Goal: Task Accomplishment & Management: Use online tool/utility

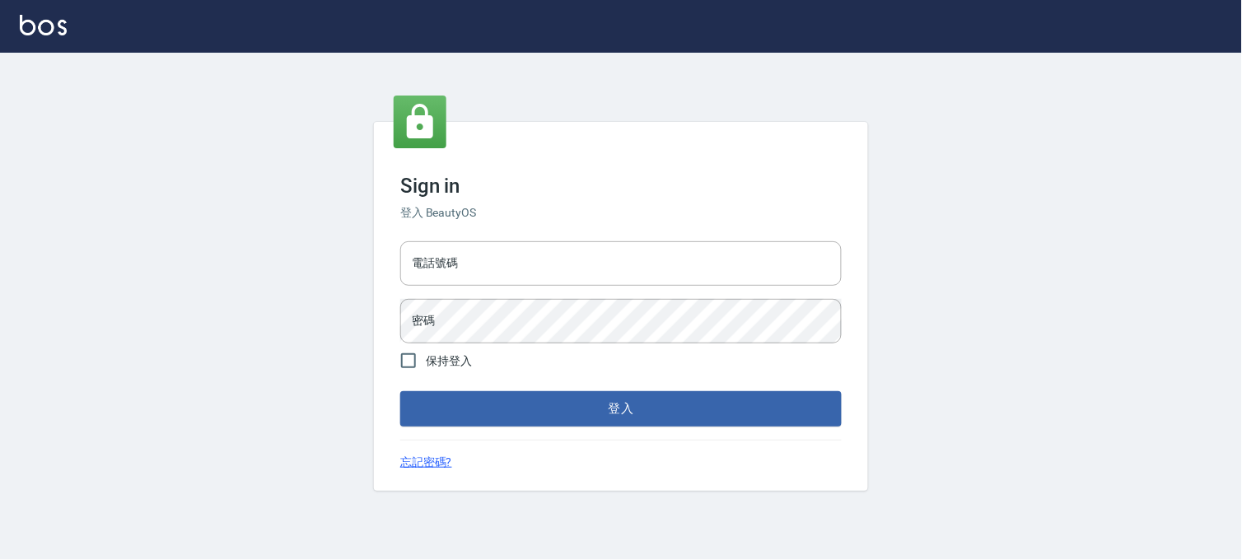
click at [599, 257] on input "電話號碼" at bounding box center [621, 263] width 442 height 44
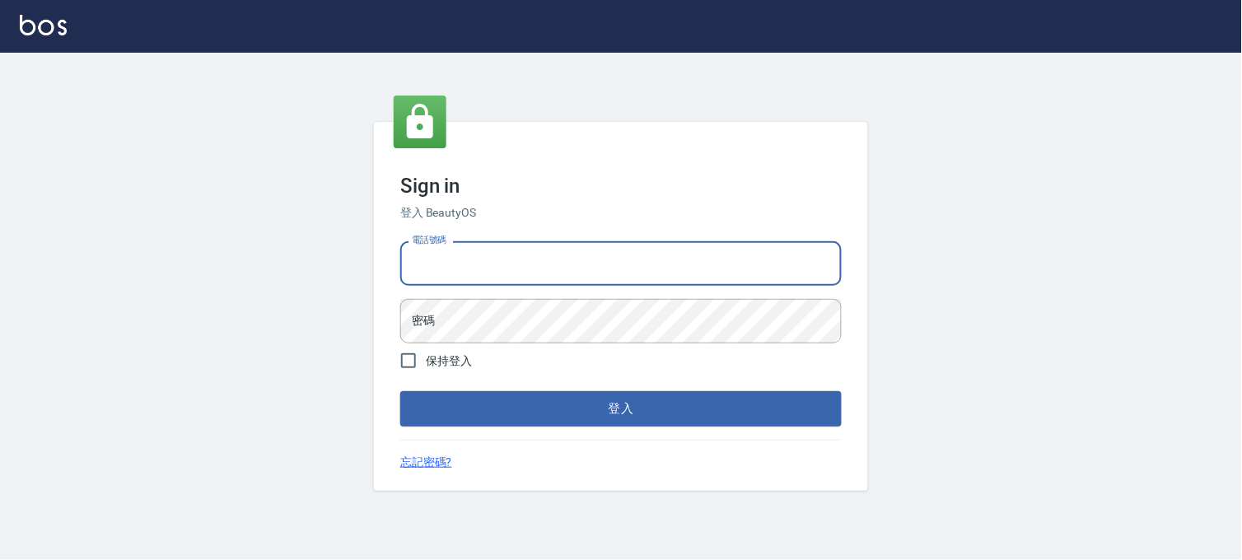
type input "0936888819"
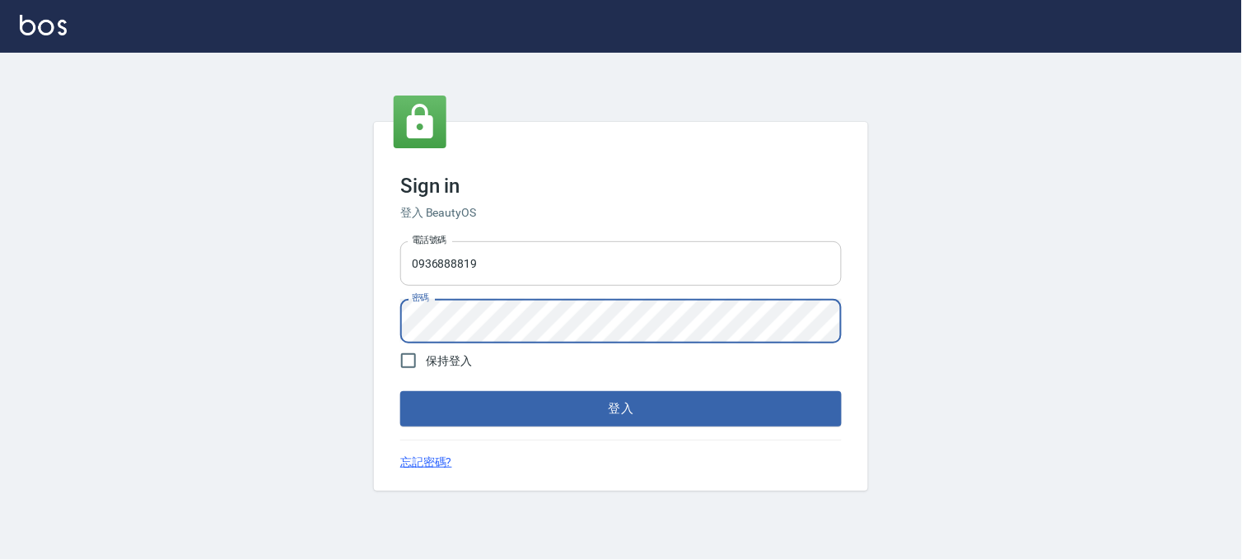
click at [400, 391] on button "登入" at bounding box center [621, 408] width 442 height 35
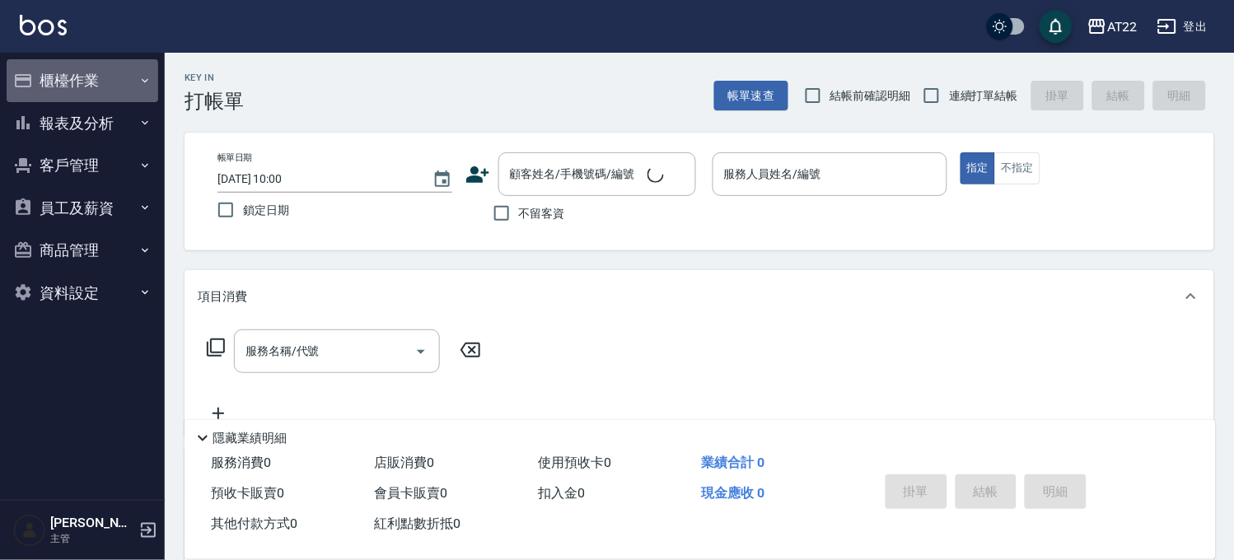
click at [111, 81] on button "櫃檯作業" at bounding box center [83, 80] width 152 height 43
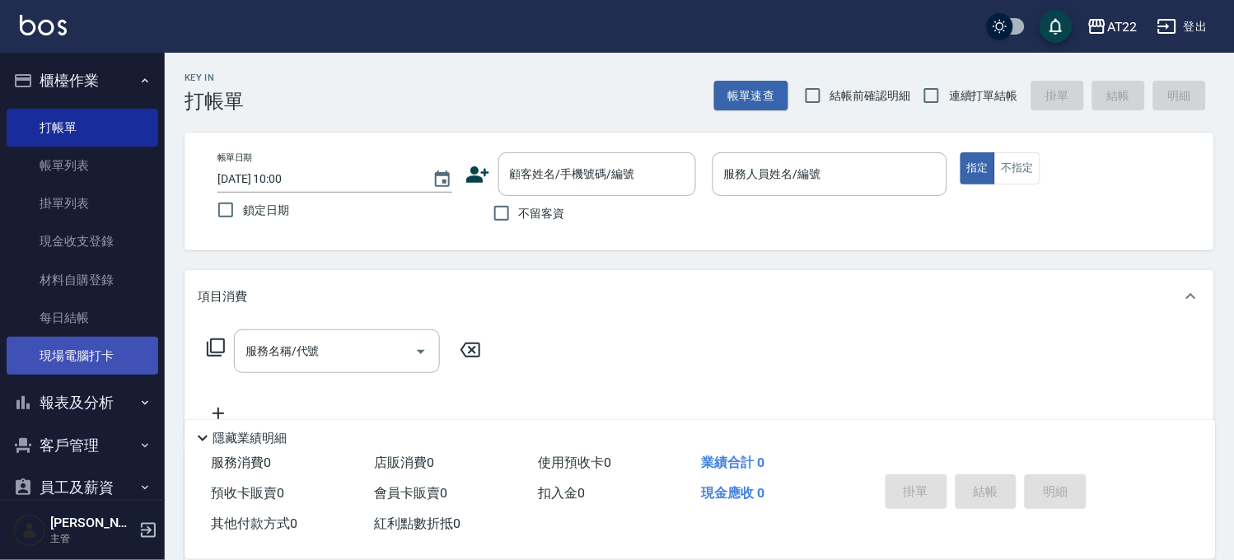
click at [110, 353] on link "現場電腦打卡" at bounding box center [83, 356] width 152 height 38
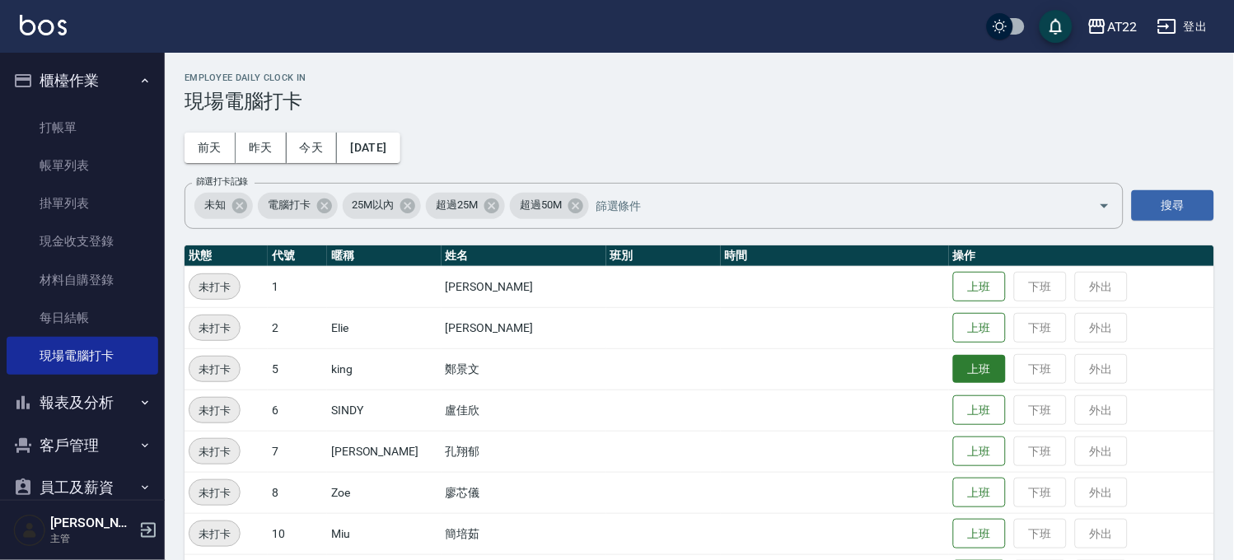
click at [959, 367] on button "上班" at bounding box center [979, 369] width 53 height 29
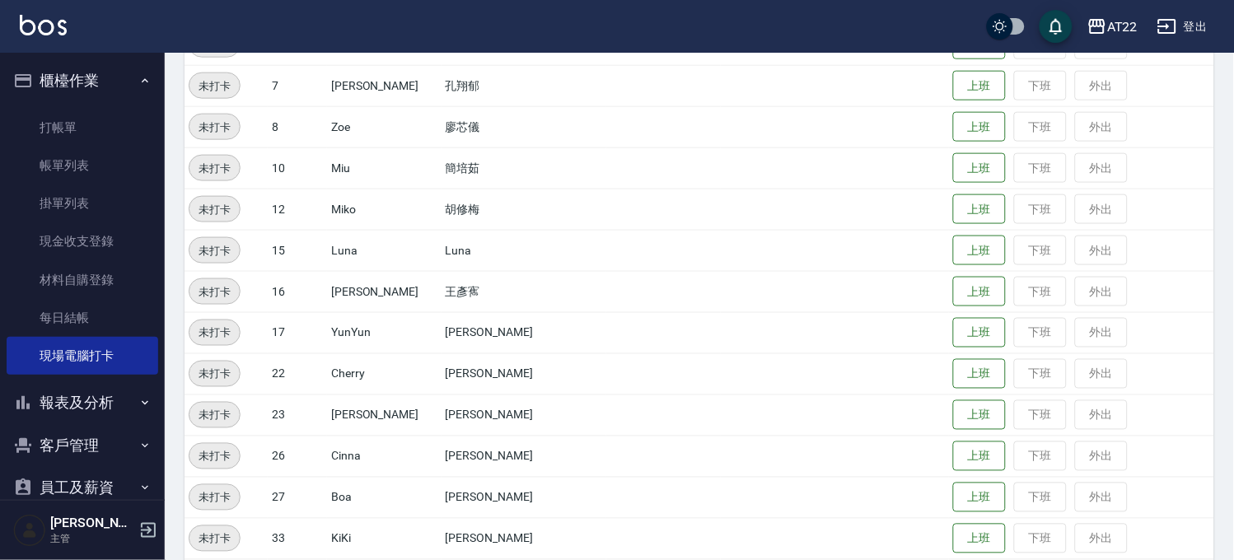
scroll to position [549, 0]
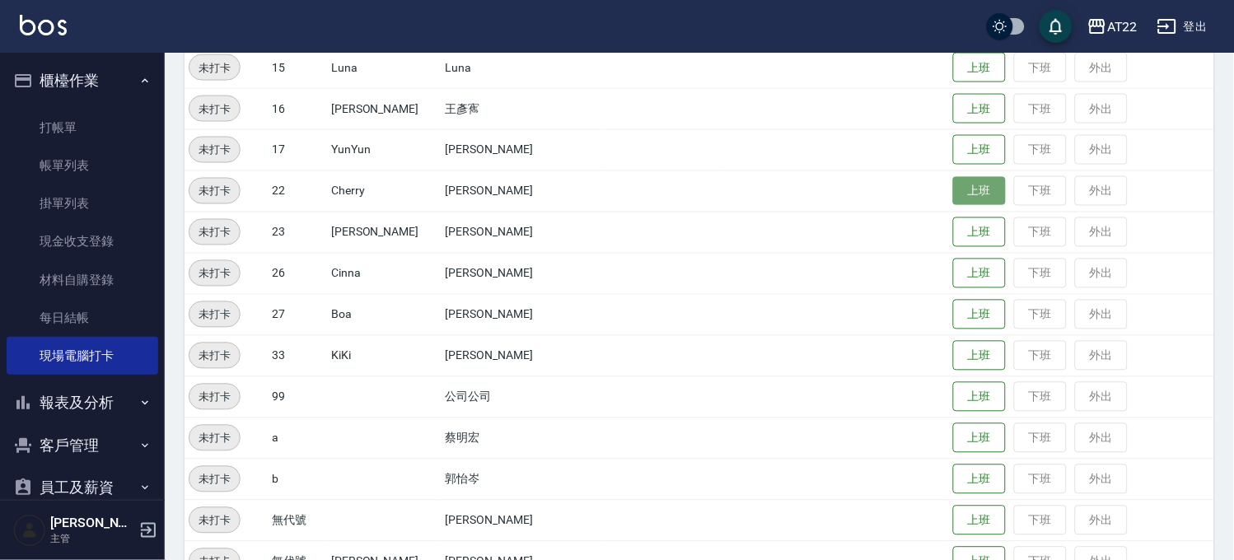
click at [954, 191] on button "上班" at bounding box center [979, 191] width 53 height 29
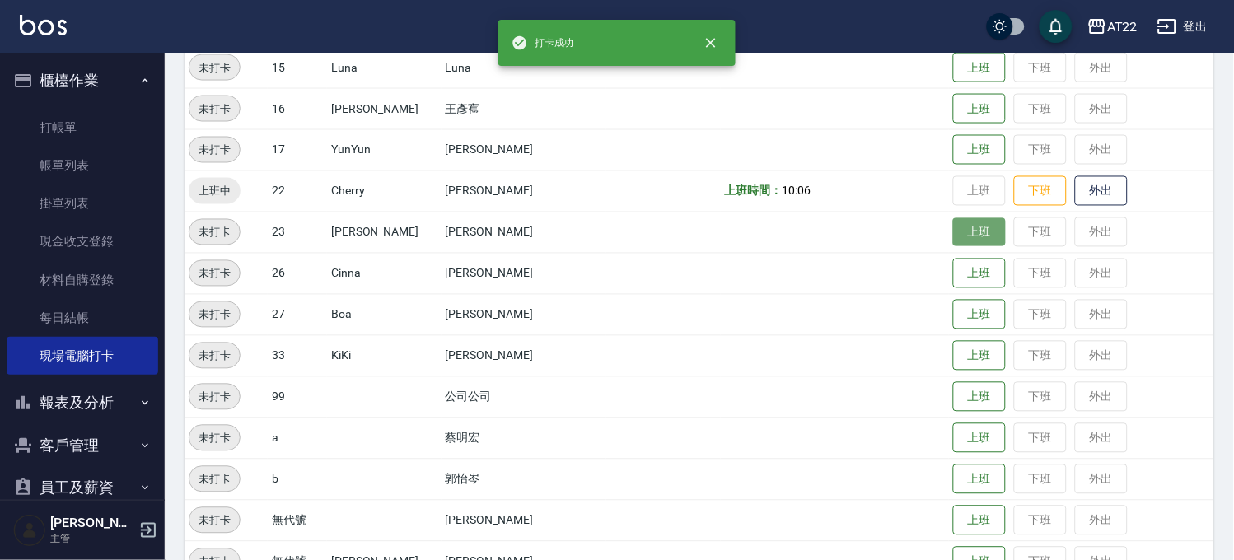
click at [953, 228] on button "上班" at bounding box center [979, 232] width 53 height 29
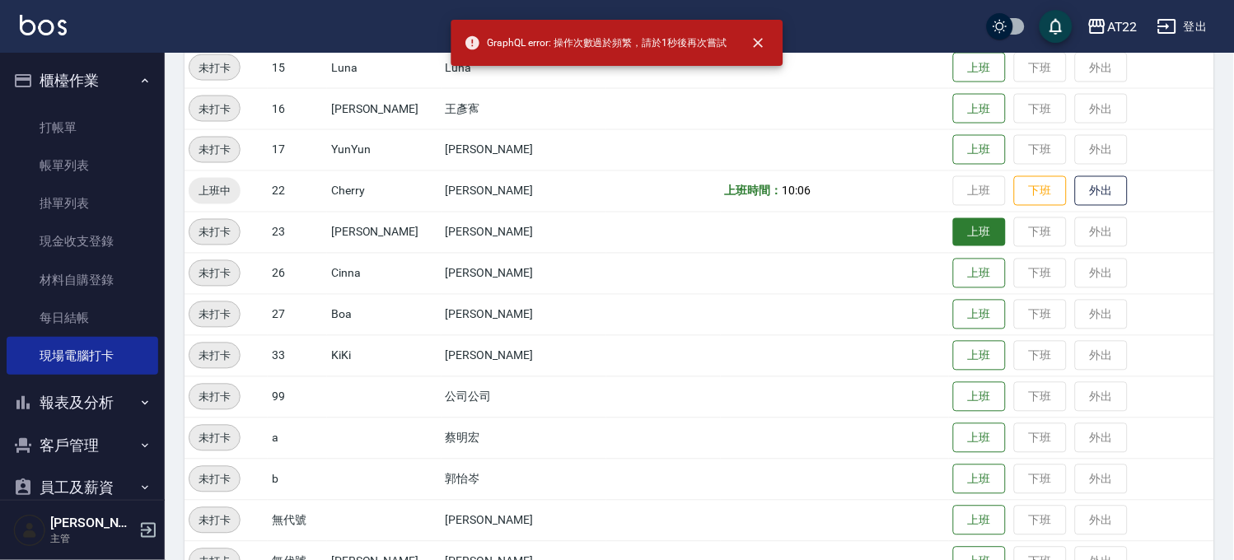
click at [953, 228] on button "上班" at bounding box center [979, 232] width 53 height 29
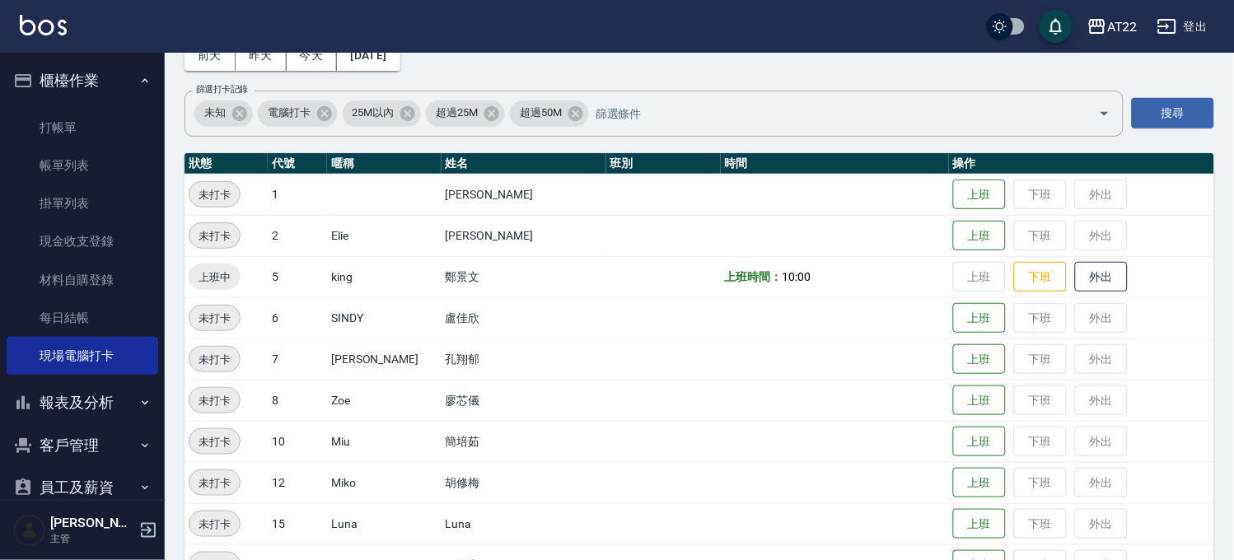
scroll to position [91, 0]
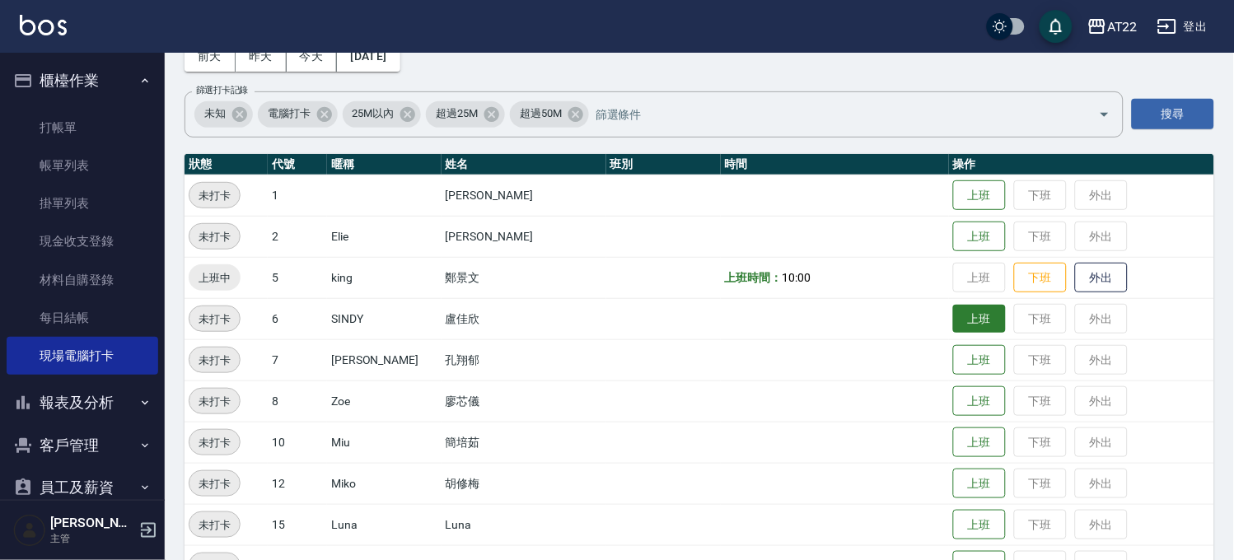
click at [953, 318] on button "上班" at bounding box center [979, 319] width 53 height 29
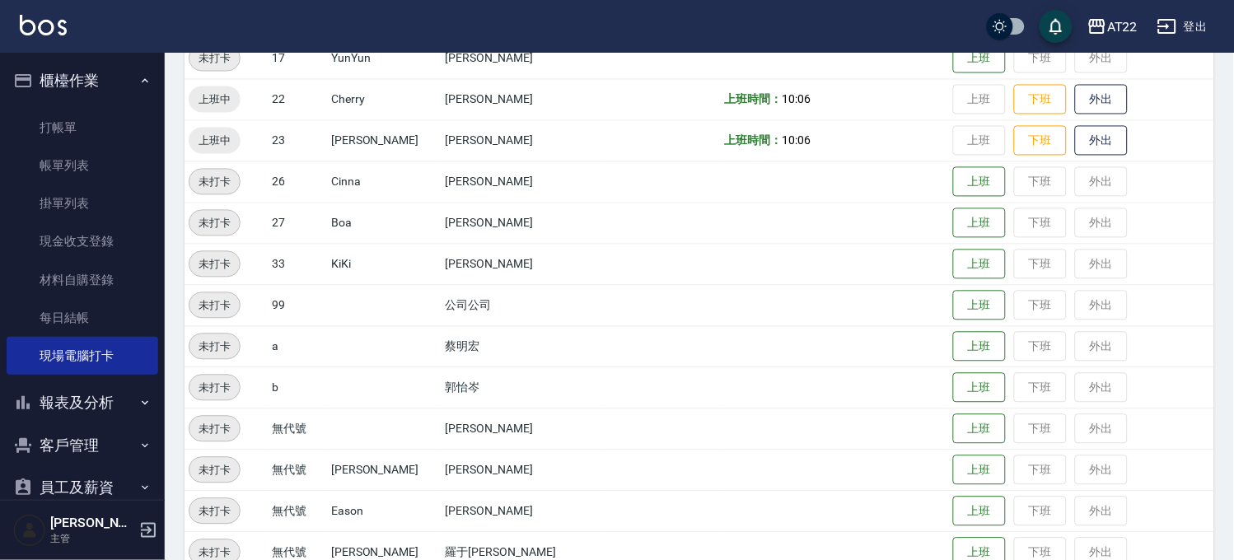
scroll to position [183, 0]
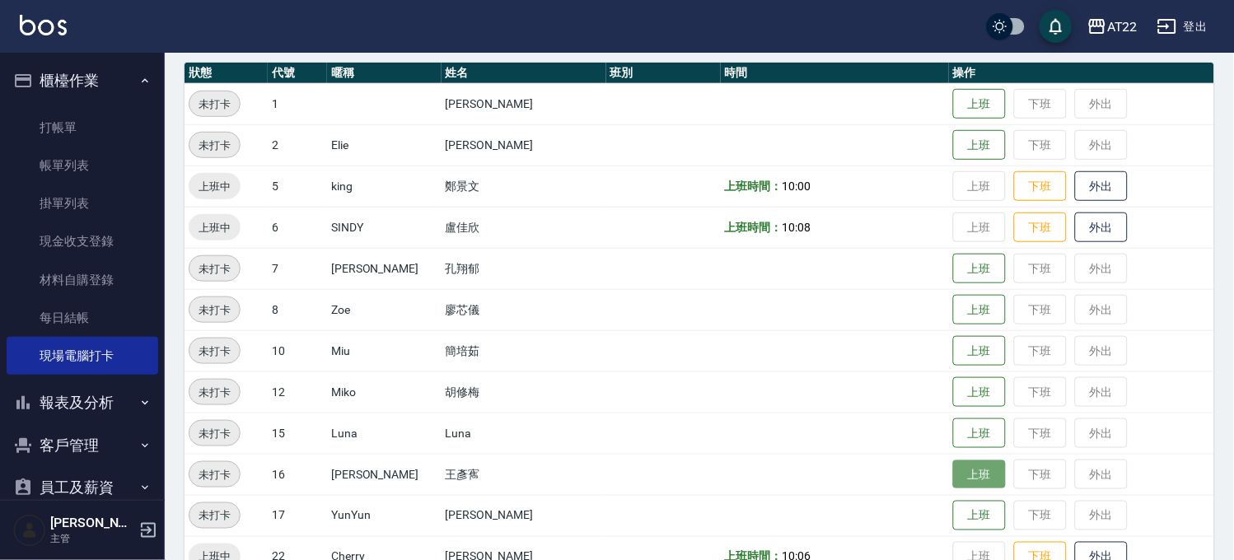
click at [965, 475] on button "上班" at bounding box center [979, 474] width 53 height 29
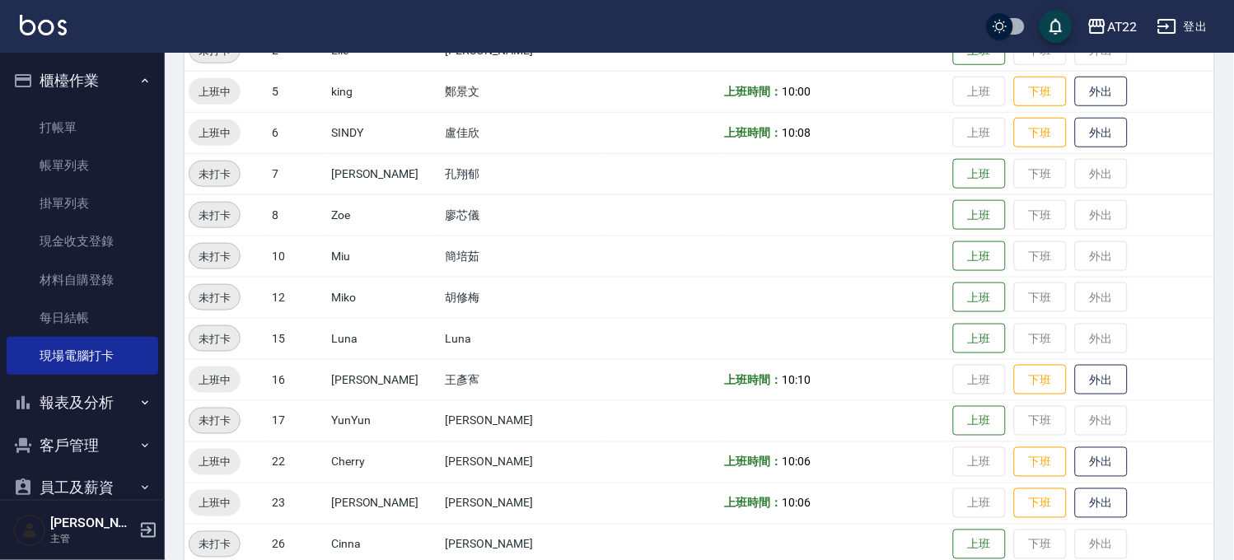
scroll to position [366, 0]
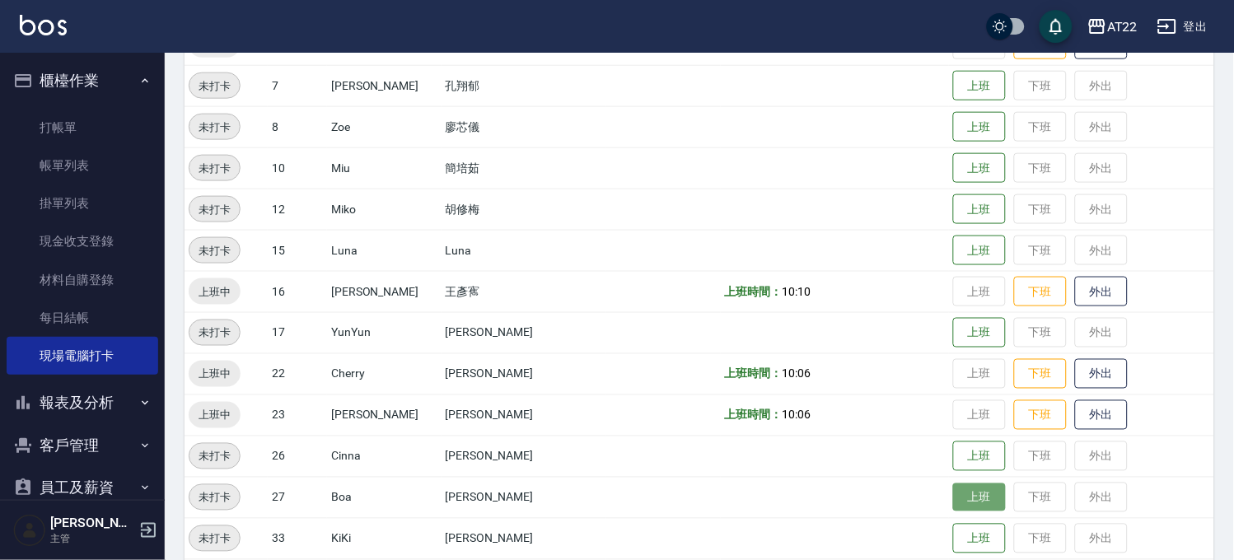
click at [954, 489] on button "上班" at bounding box center [979, 498] width 53 height 29
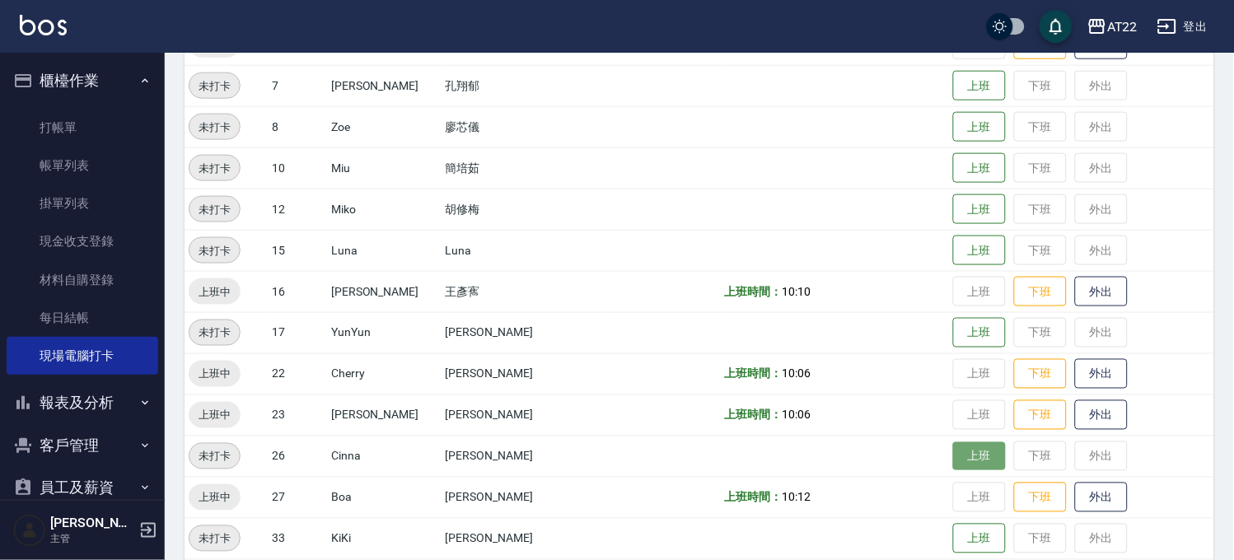
click at [953, 442] on button "上班" at bounding box center [979, 456] width 53 height 29
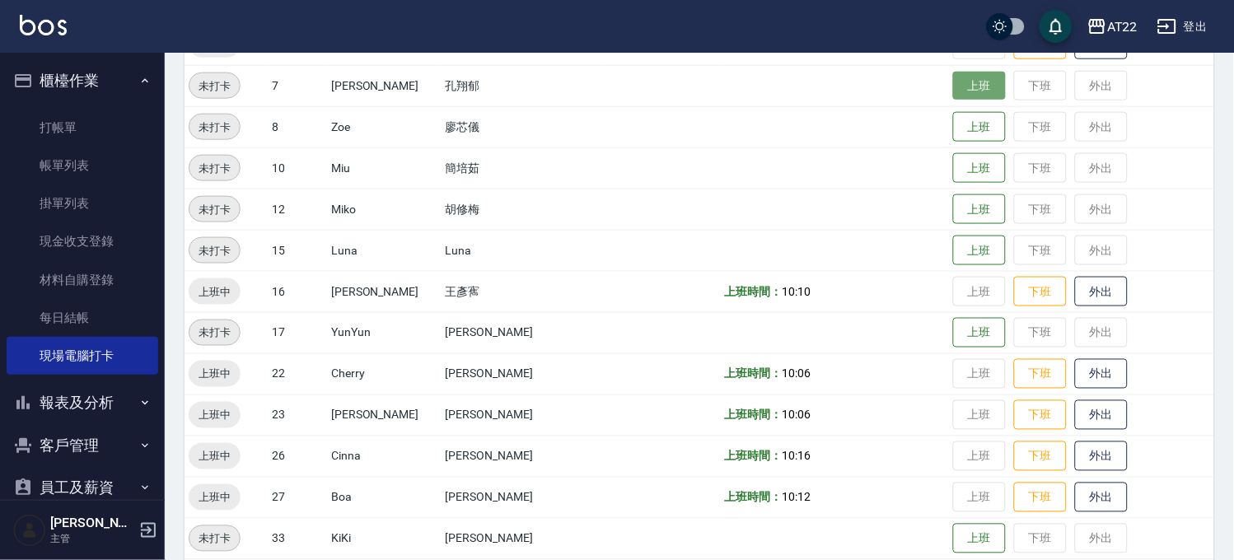
click at [953, 72] on button "上班" at bounding box center [979, 86] width 53 height 29
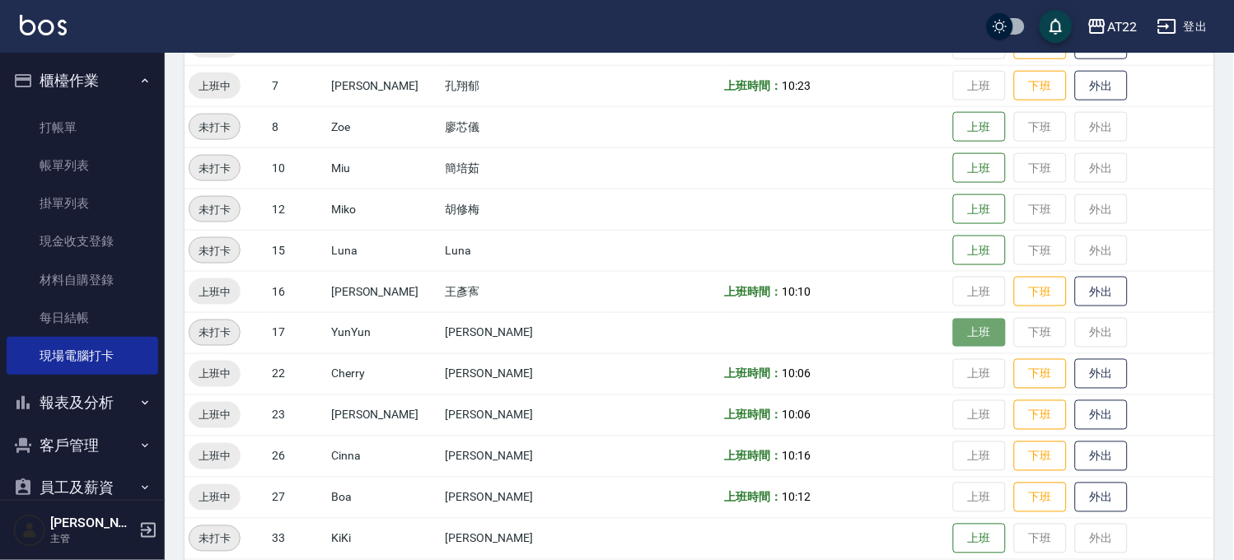
click at [953, 344] on button "上班" at bounding box center [979, 333] width 53 height 29
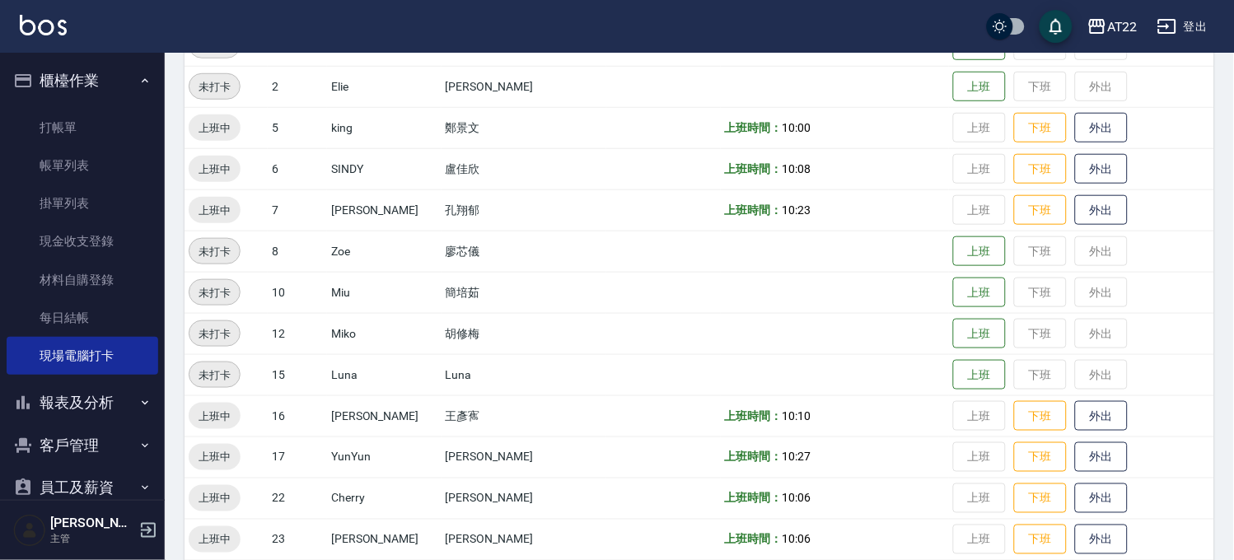
scroll to position [91, 0]
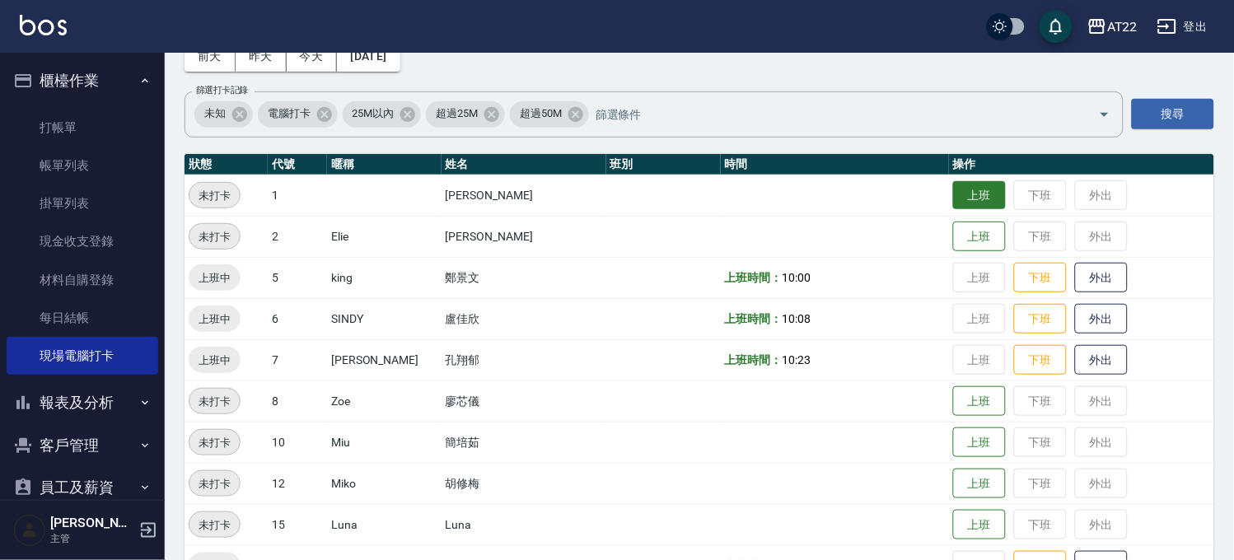
click at [953, 185] on button "上班" at bounding box center [979, 195] width 53 height 29
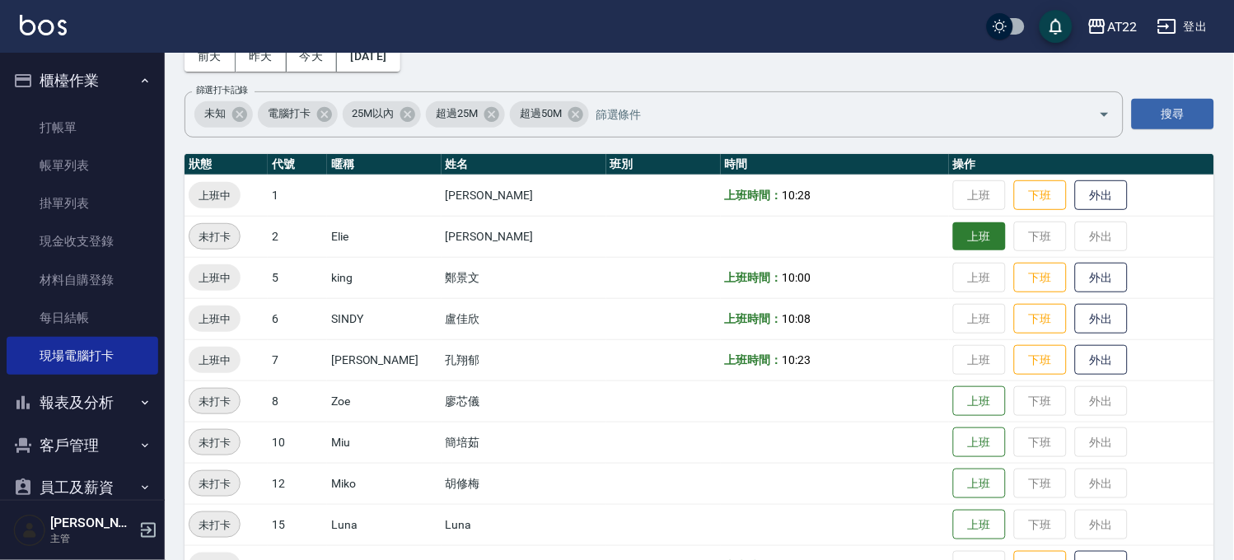
click at [958, 235] on button "上班" at bounding box center [979, 236] width 53 height 29
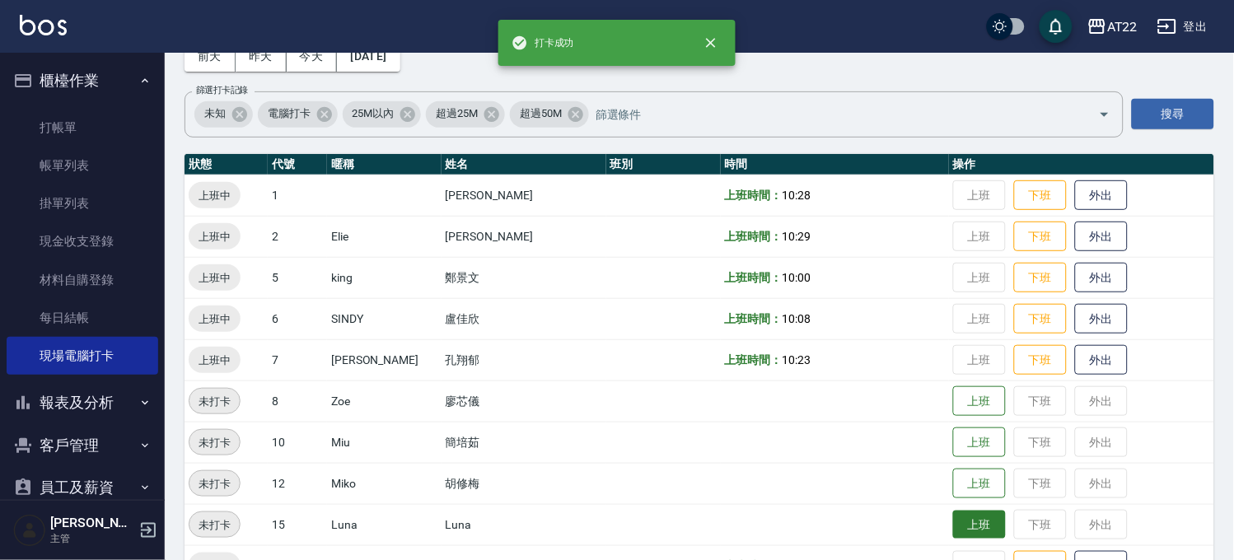
click at [956, 524] on button "上班" at bounding box center [979, 525] width 53 height 29
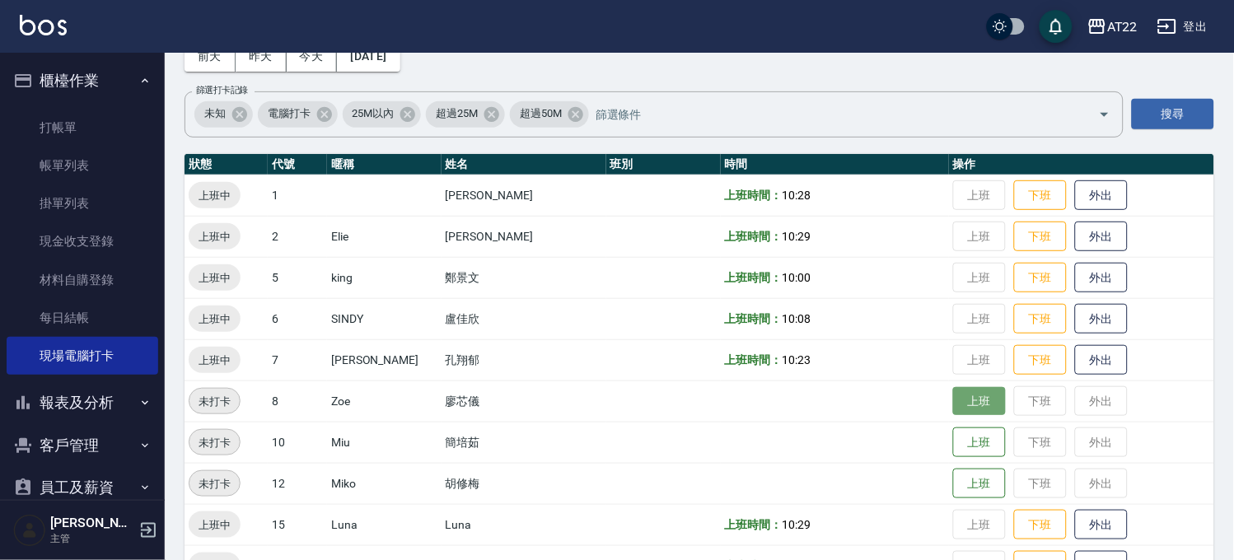
click at [961, 414] on button "上班" at bounding box center [979, 401] width 53 height 29
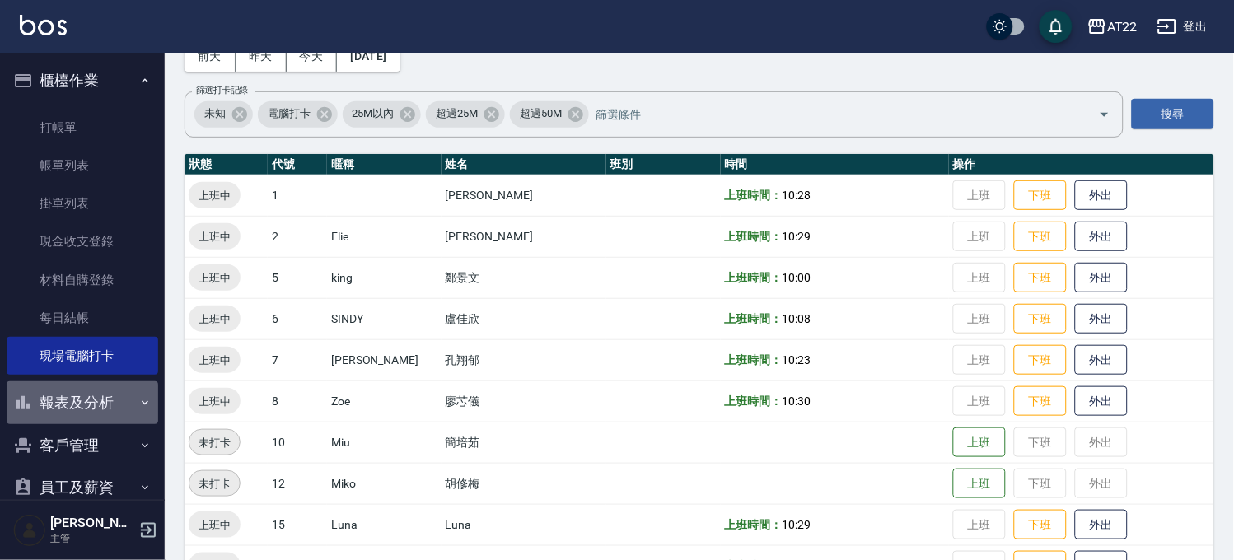
click at [112, 404] on button "報表及分析" at bounding box center [83, 402] width 152 height 43
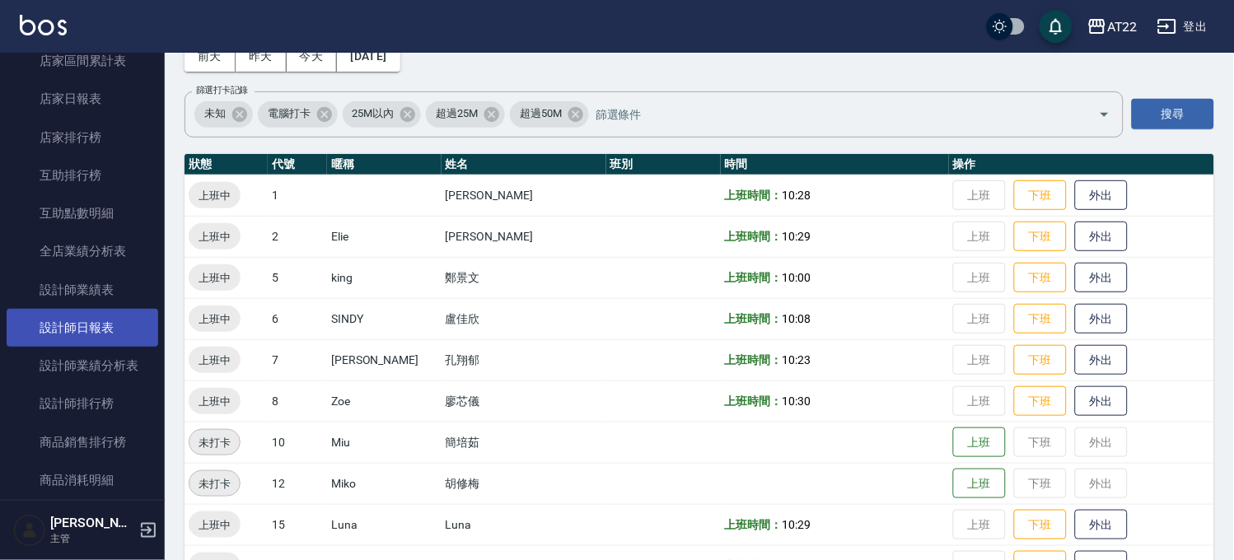
scroll to position [457, 0]
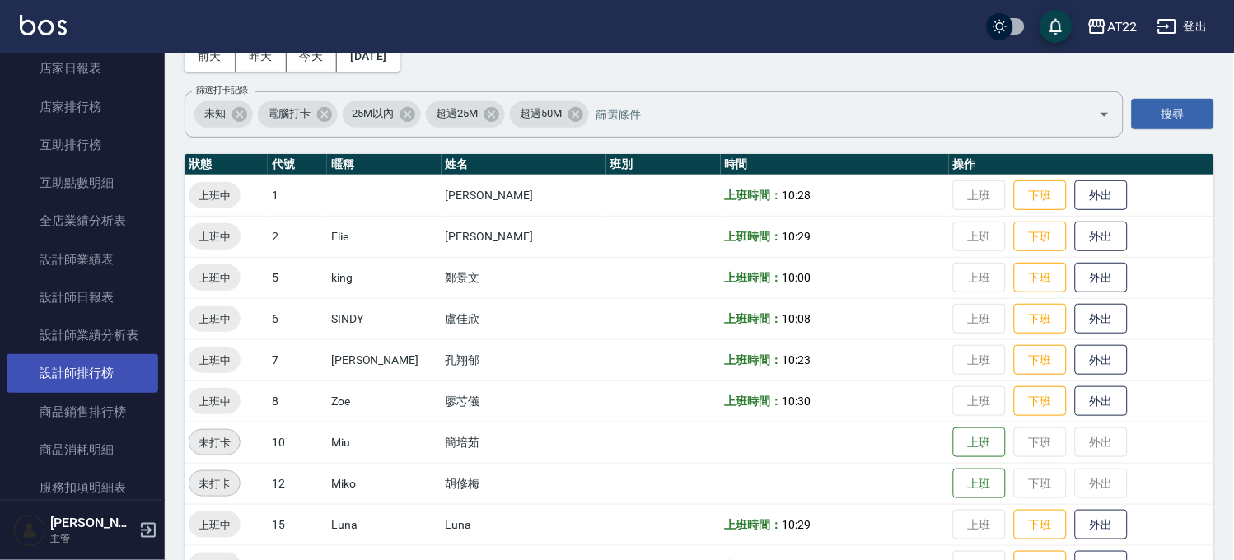
click at [105, 369] on link "設計師排行榜" at bounding box center [83, 373] width 152 height 38
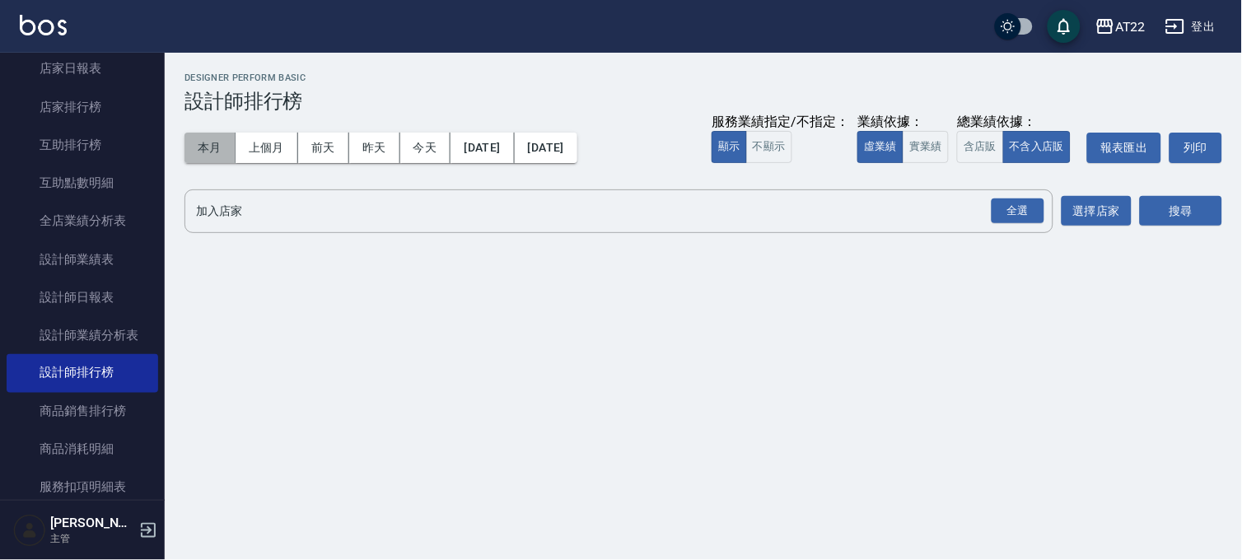
click at [221, 151] on button "本月" at bounding box center [210, 148] width 51 height 30
click at [1017, 229] on div "全選" at bounding box center [1017, 211] width 58 height 44
click at [1172, 217] on button "搜尋" at bounding box center [1181, 211] width 82 height 30
click at [202, 144] on button "本月" at bounding box center [210, 148] width 51 height 30
click at [973, 150] on button "含店販" at bounding box center [980, 147] width 46 height 32
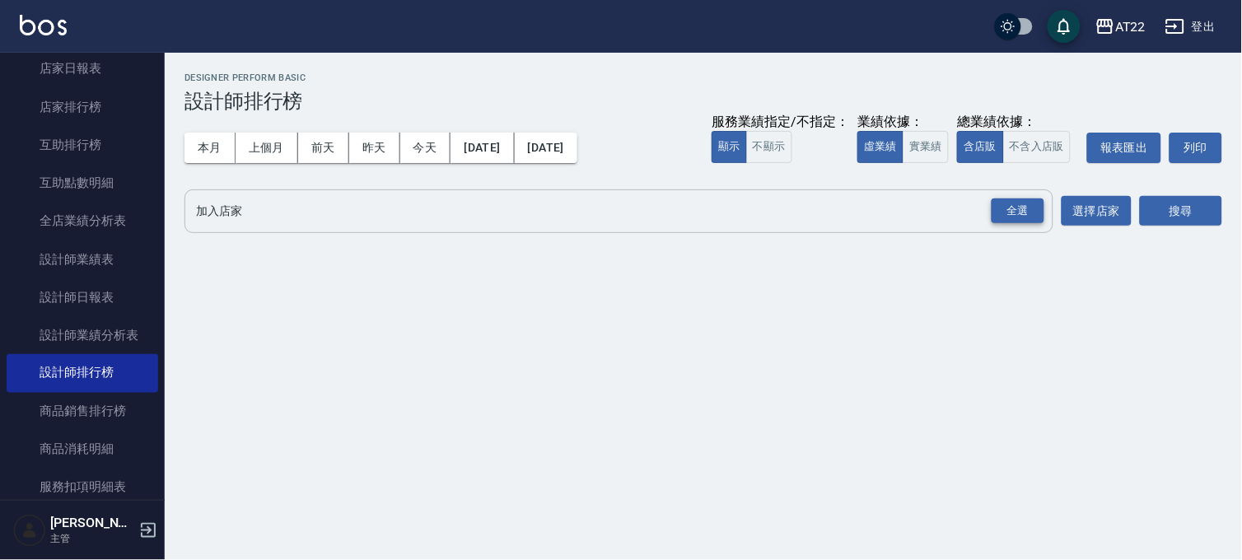
click at [1013, 216] on div "全選" at bounding box center [1018, 212] width 53 height 26
click at [1180, 211] on button "搜尋" at bounding box center [1181, 212] width 82 height 30
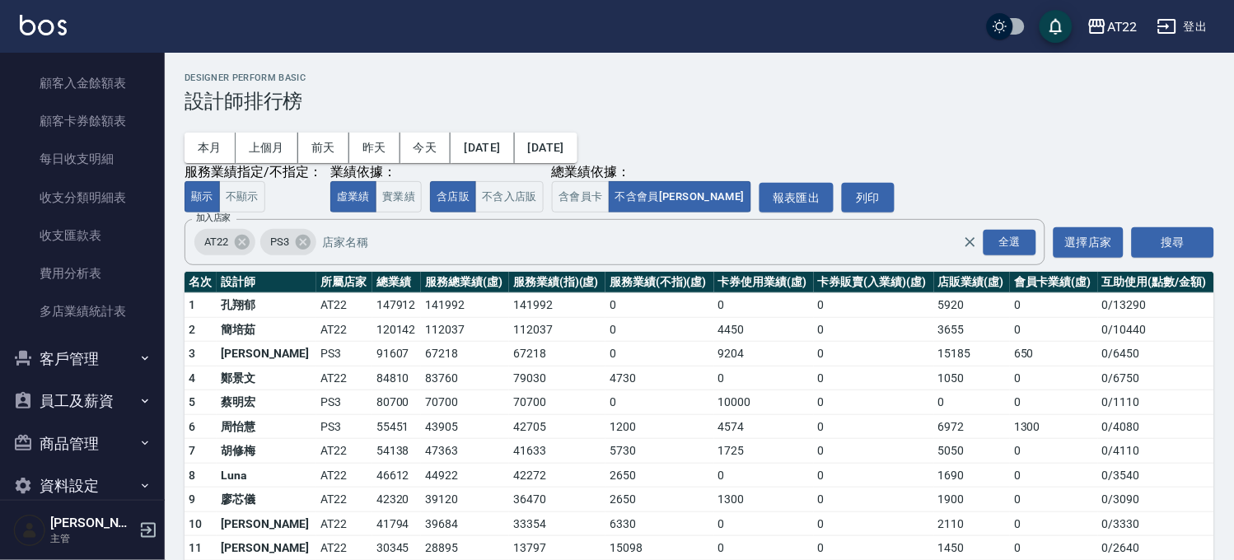
scroll to position [1002, 0]
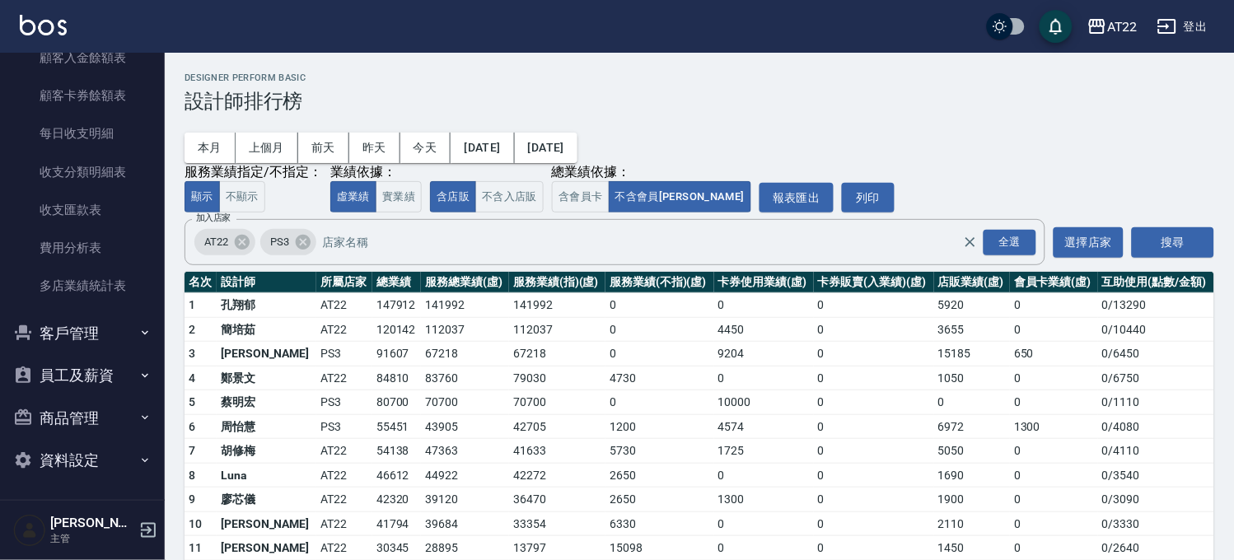
click at [105, 332] on button "客戶管理" at bounding box center [83, 333] width 152 height 43
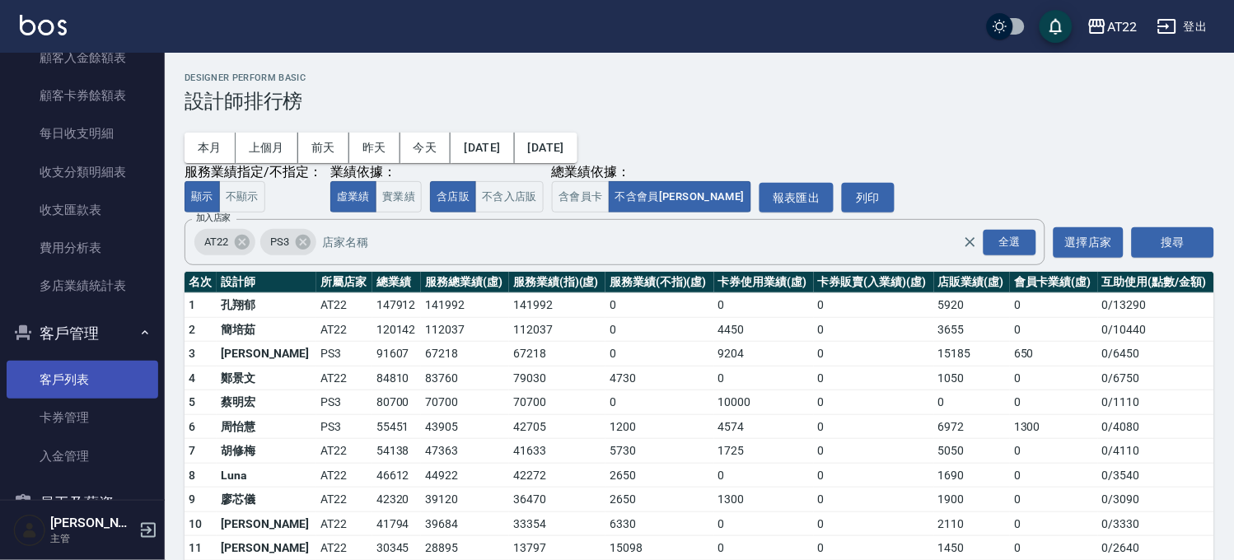
click at [87, 365] on link "客戶列表" at bounding box center [83, 380] width 152 height 38
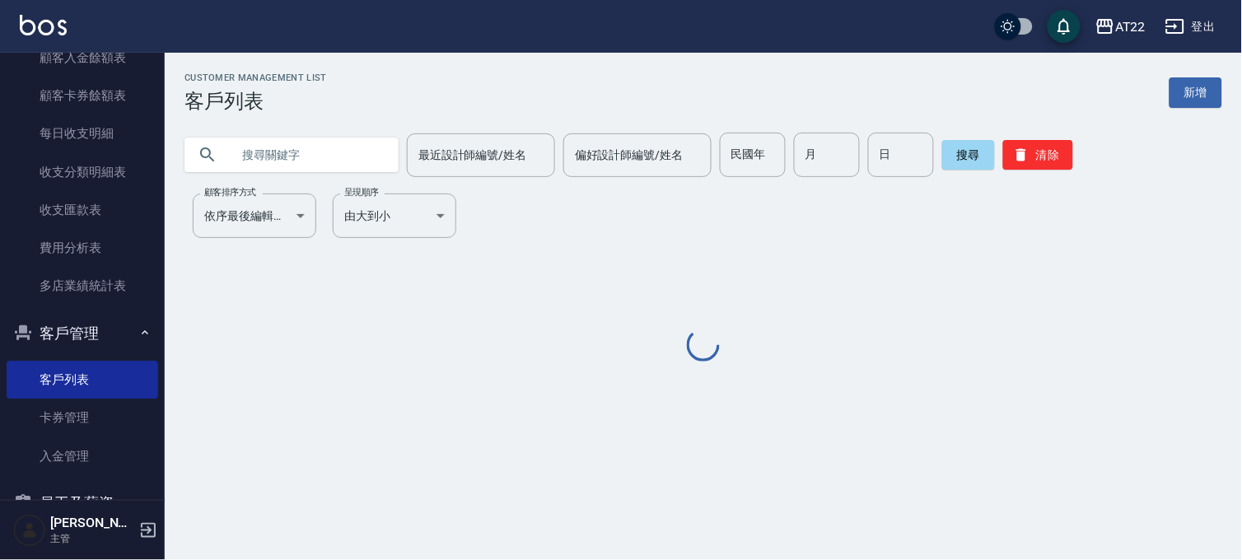
click at [301, 153] on input "text" at bounding box center [308, 155] width 155 height 44
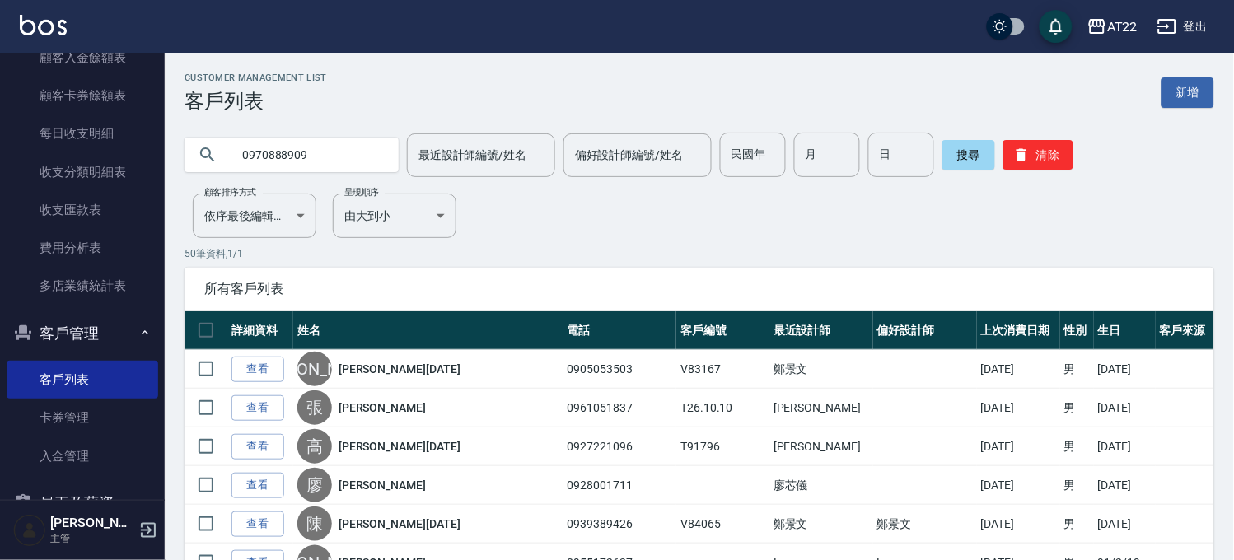
type input "0970888909"
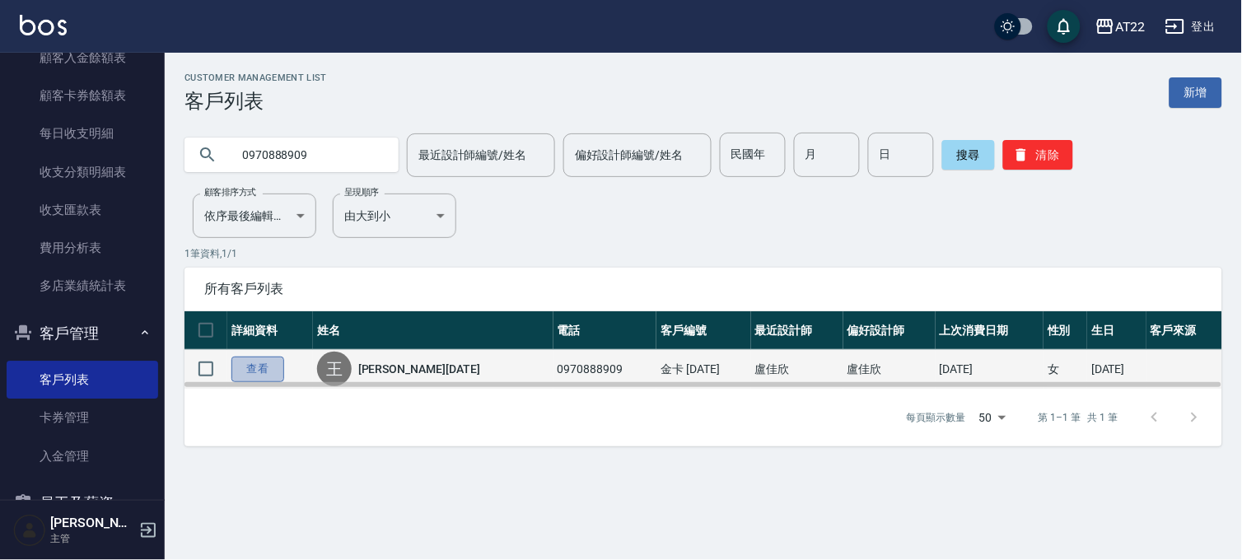
click at [269, 367] on link "查看" at bounding box center [257, 370] width 53 height 26
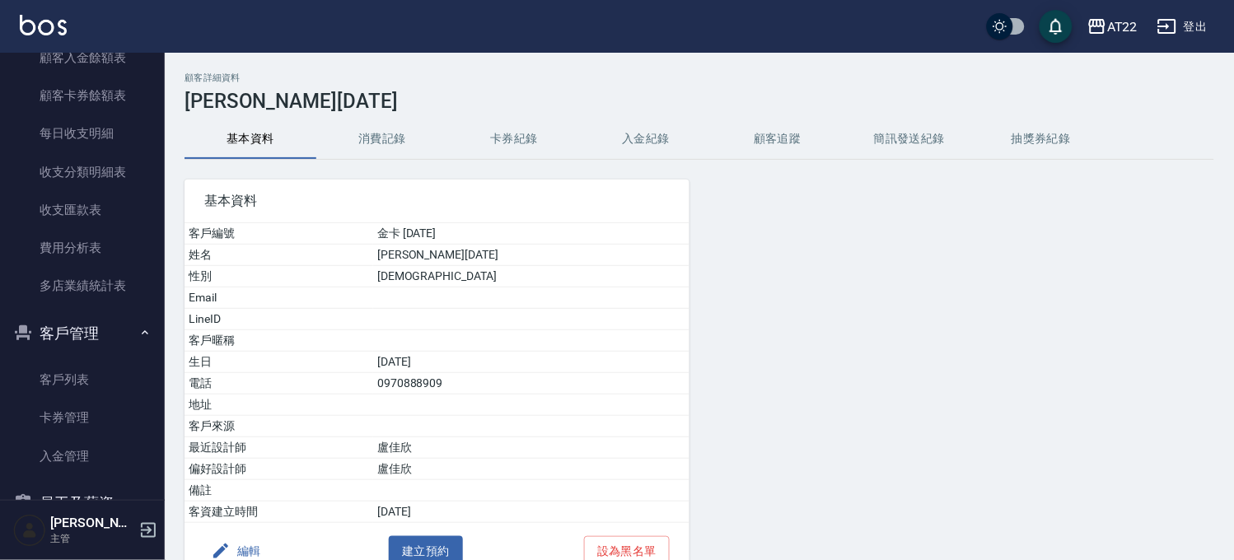
click at [385, 158] on button "消費記錄" at bounding box center [382, 139] width 132 height 40
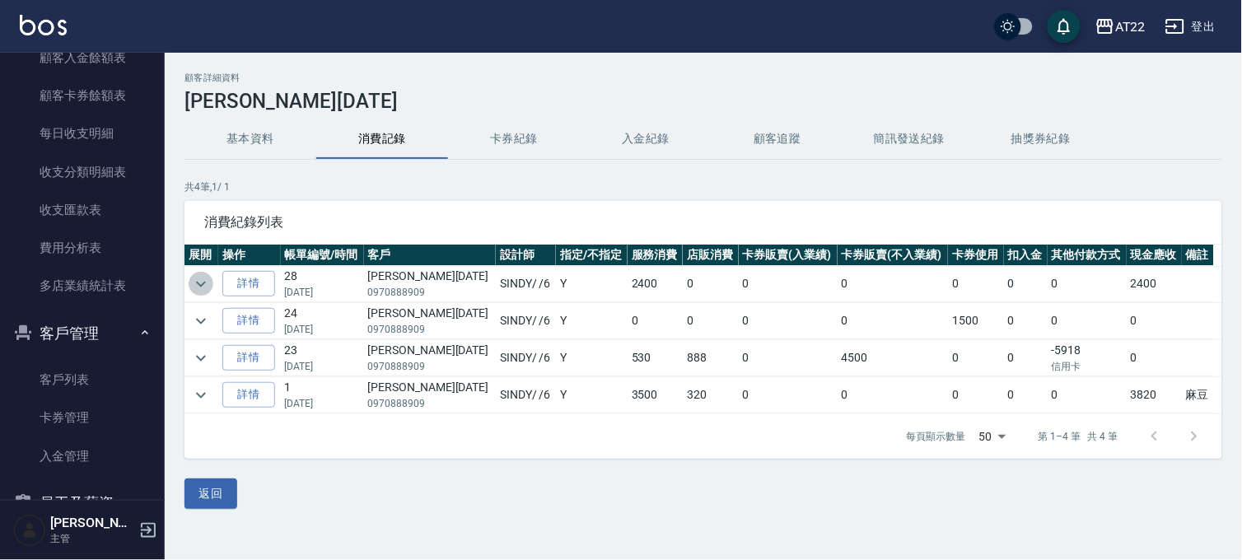
click at [200, 278] on icon "expand row" at bounding box center [201, 284] width 20 height 20
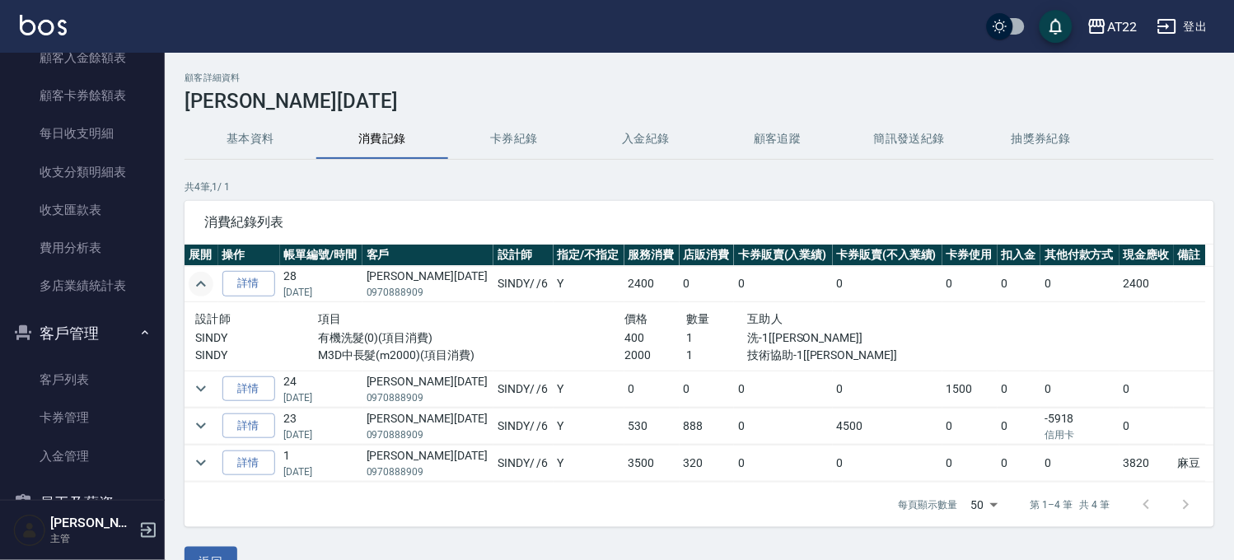
click at [200, 278] on icon "expand row" at bounding box center [201, 284] width 20 height 20
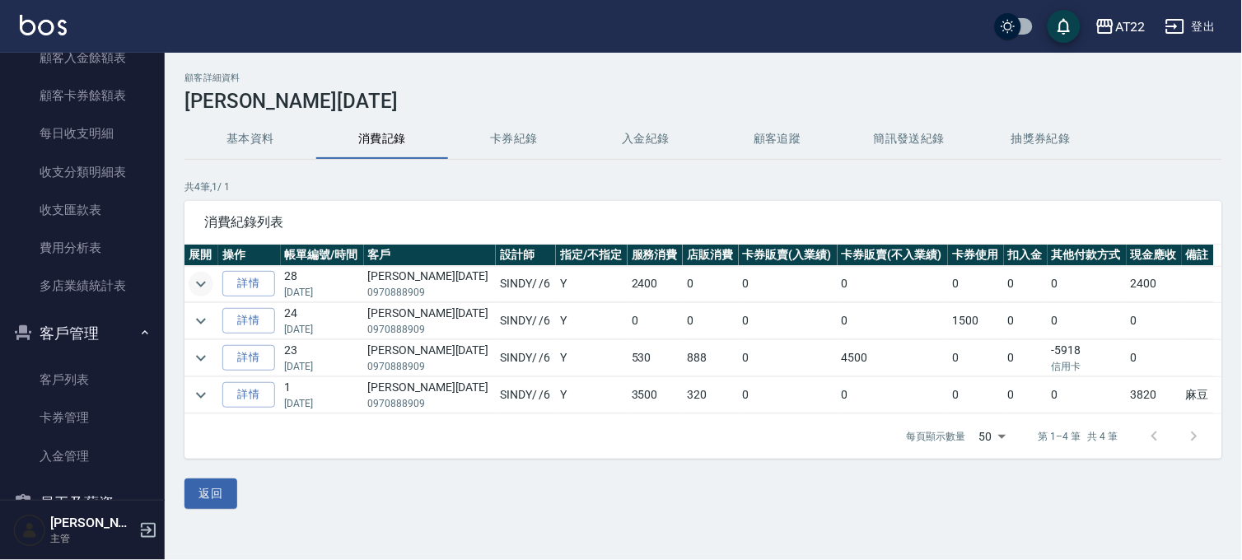
click at [284, 135] on button "基本資料" at bounding box center [251, 139] width 132 height 40
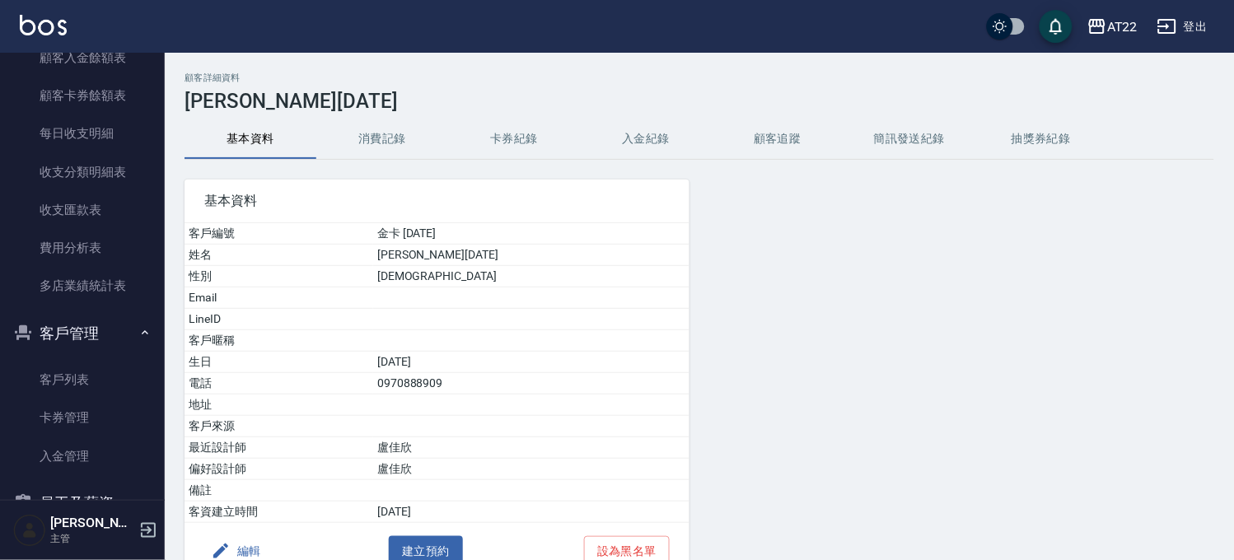
click at [351, 138] on button "消費記錄" at bounding box center [382, 139] width 132 height 40
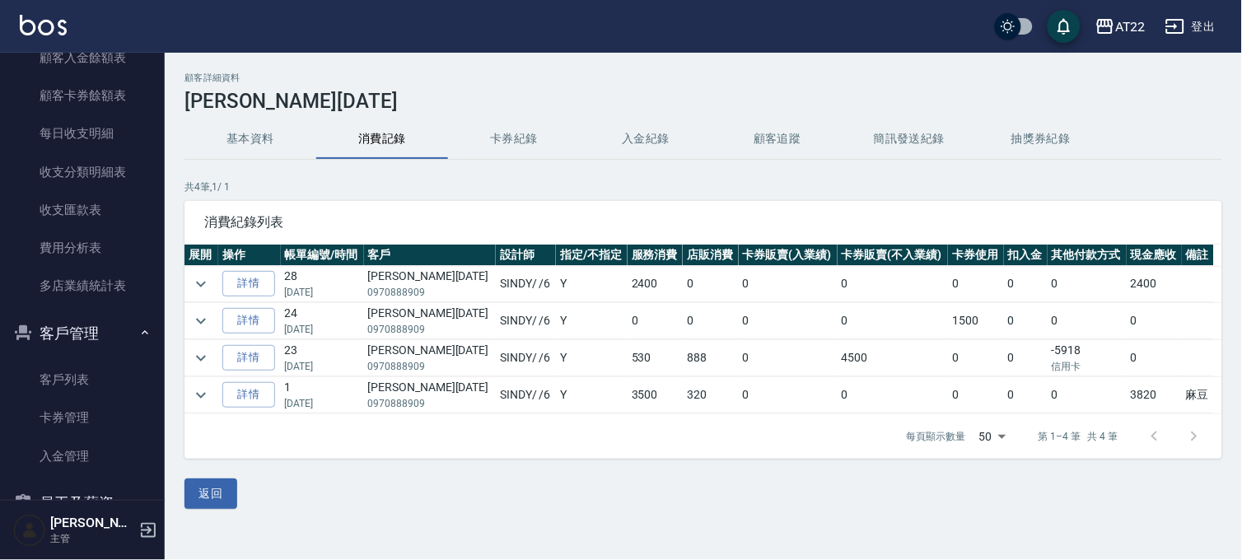
click at [242, 138] on button "基本資料" at bounding box center [251, 139] width 132 height 40
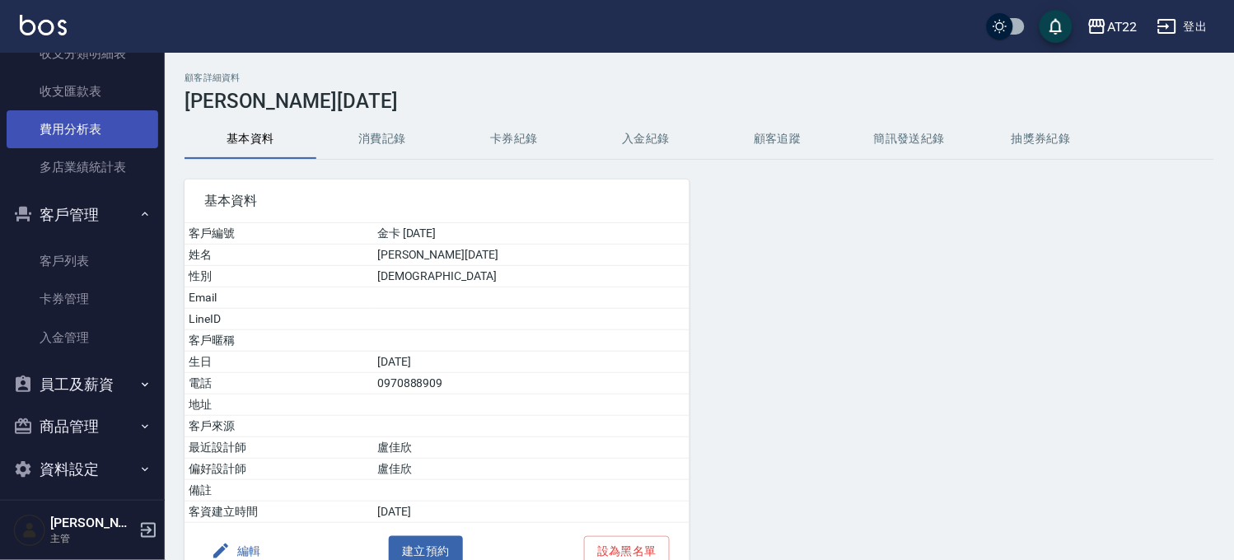
scroll to position [1130, 0]
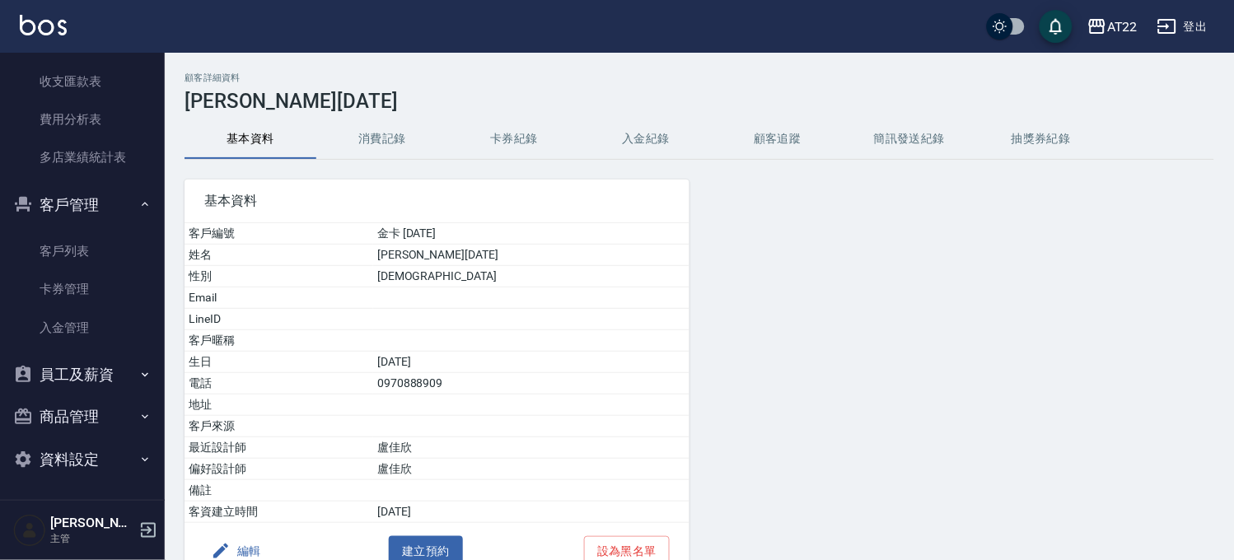
click at [119, 206] on button "客戶管理" at bounding box center [83, 205] width 152 height 43
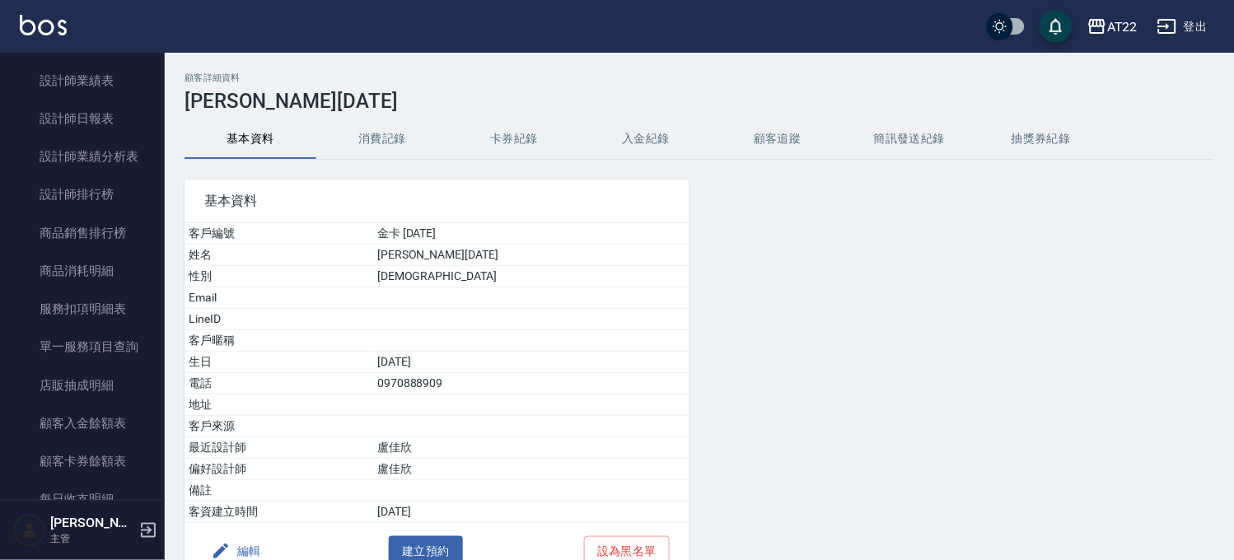
scroll to position [544, 0]
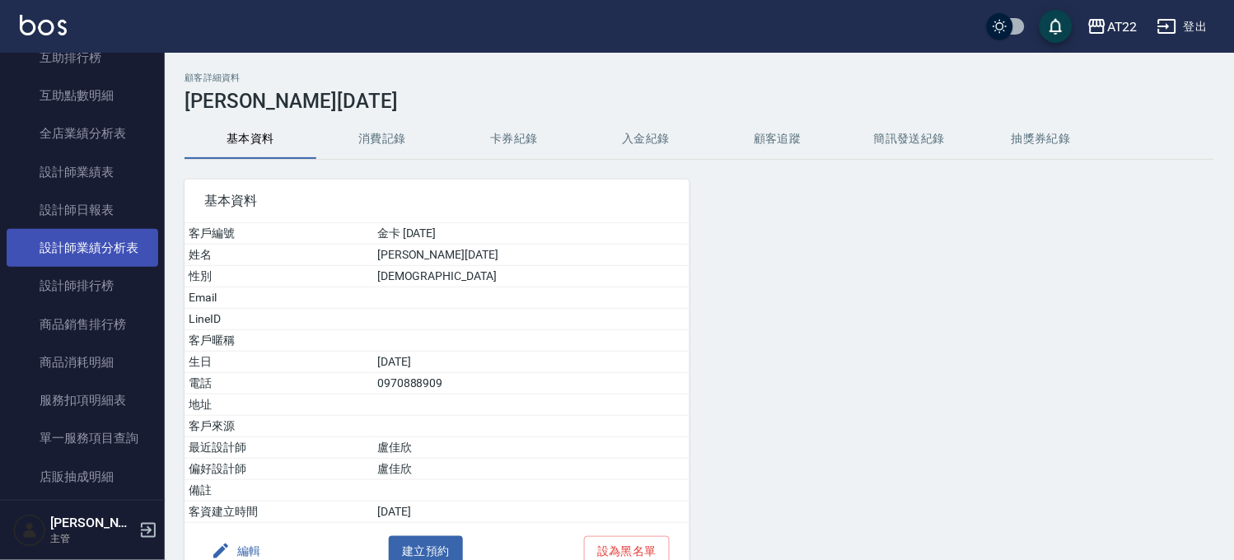
click at [124, 250] on link "設計師業績分析表" at bounding box center [83, 248] width 152 height 38
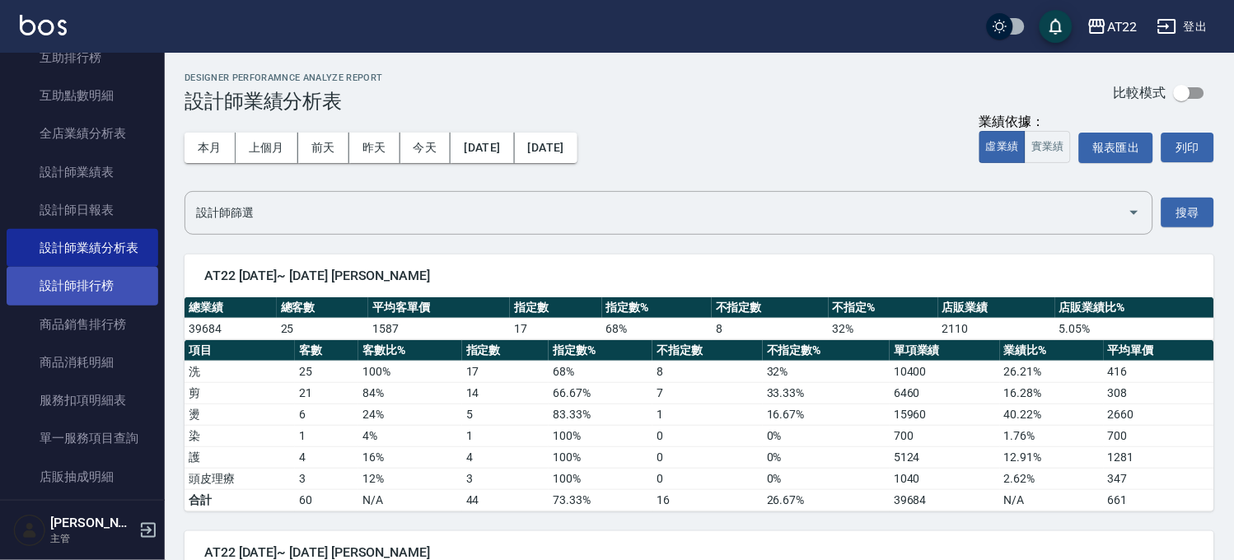
click at [115, 286] on link "設計師排行榜" at bounding box center [83, 286] width 152 height 38
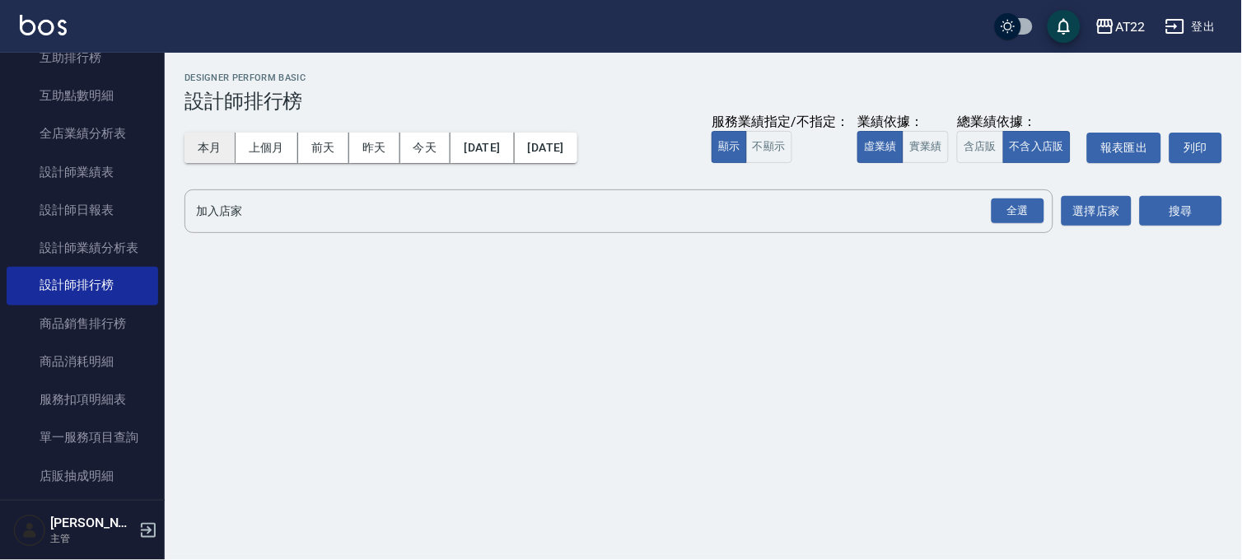
click at [208, 154] on button "本月" at bounding box center [210, 148] width 51 height 30
click at [997, 202] on div "全選" at bounding box center [1018, 212] width 53 height 26
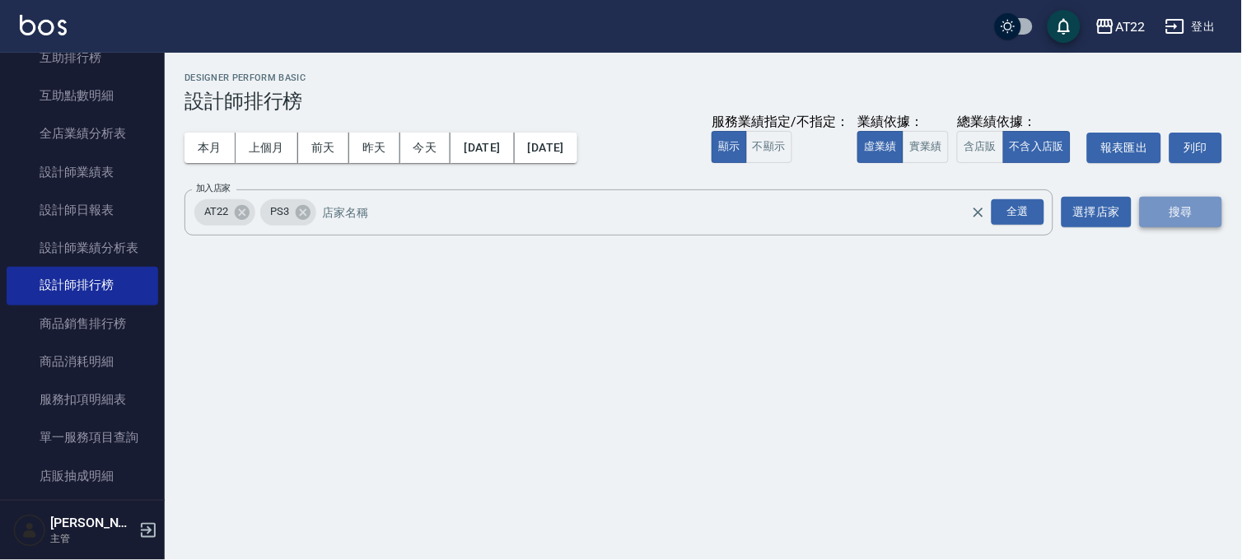
click at [1179, 217] on button "搜尋" at bounding box center [1181, 212] width 82 height 30
